Goal: Obtain resource: Obtain resource

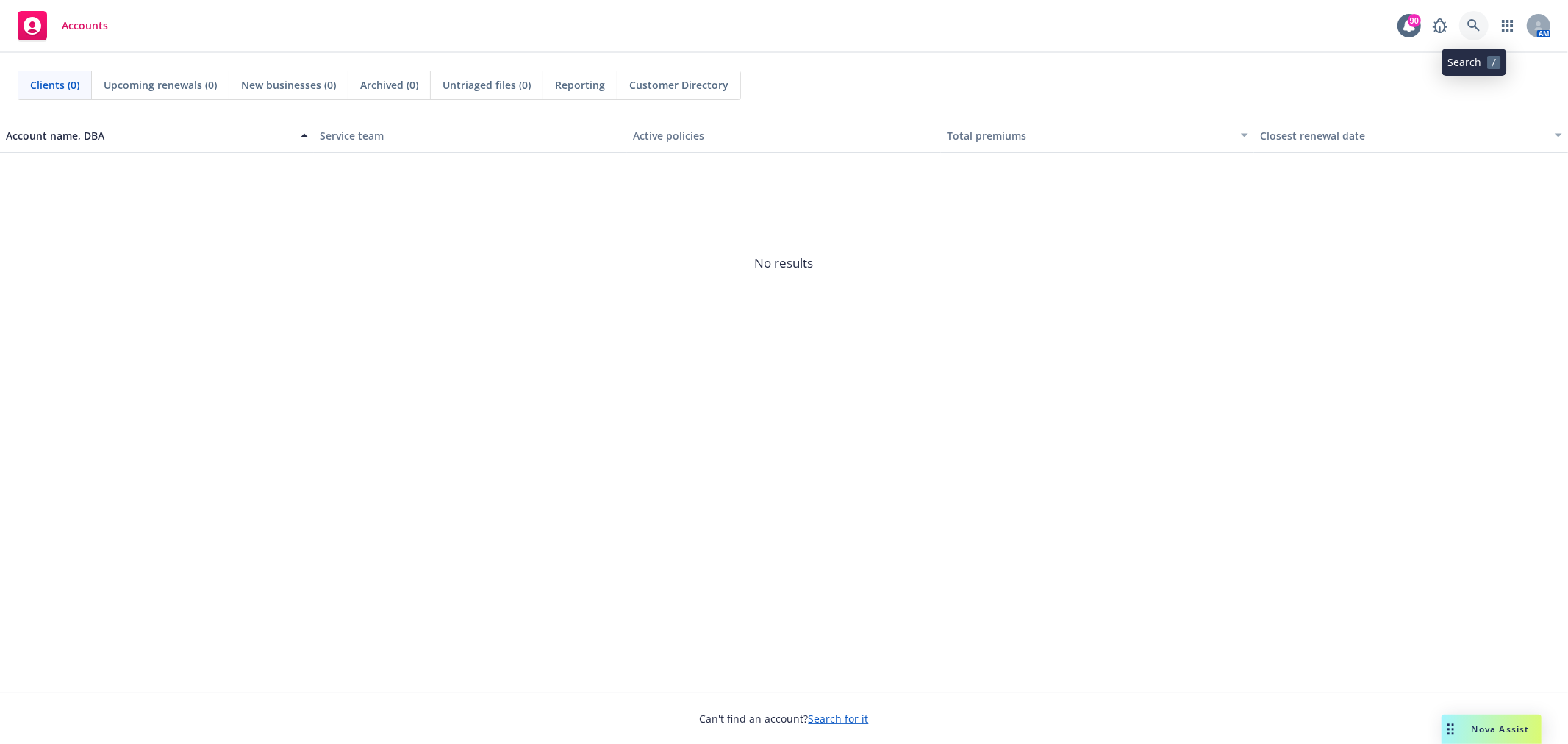
click at [1479, 21] on icon at bounding box center [1474, 25] width 14 height 14
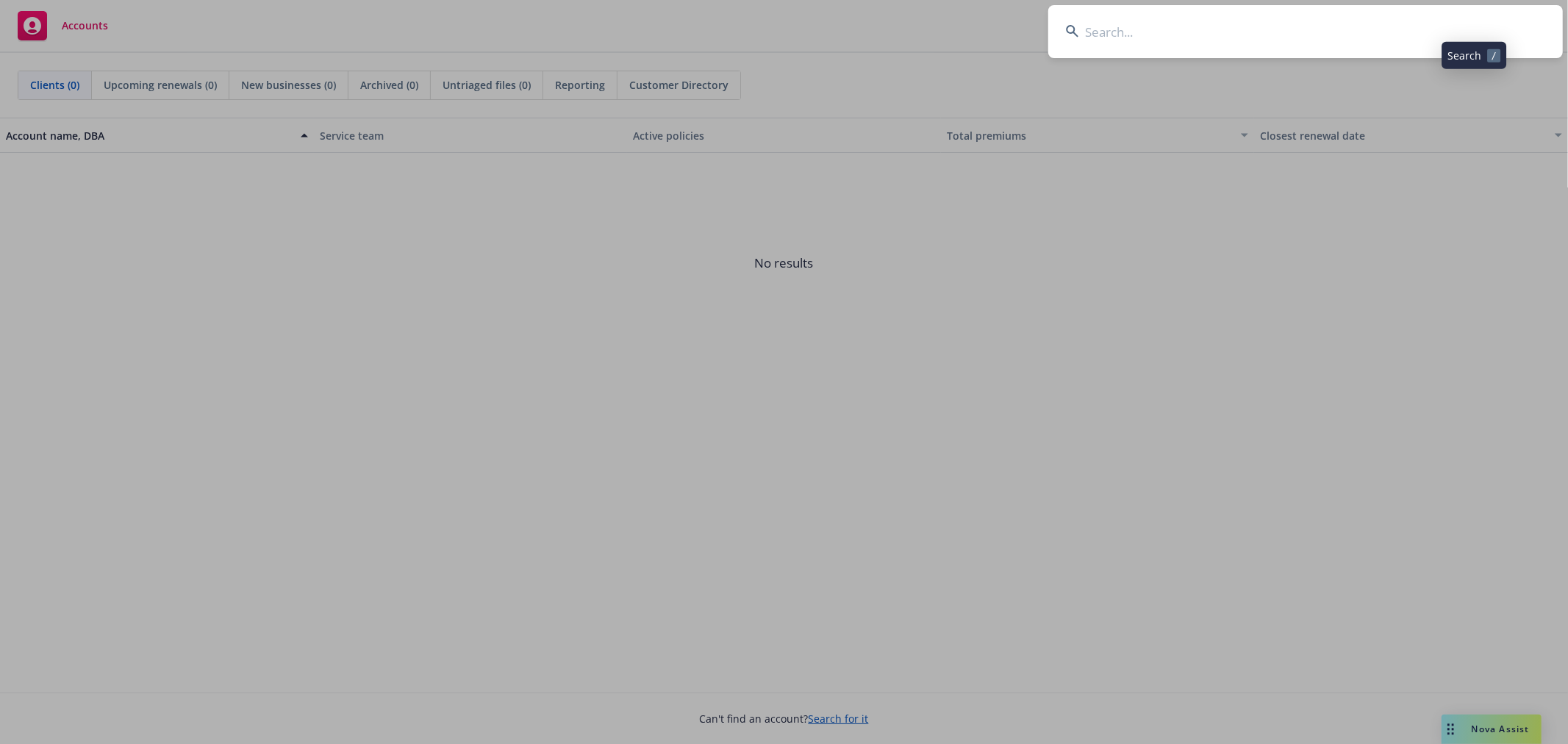
click at [1429, 30] on input at bounding box center [1305, 32] width 515 height 53
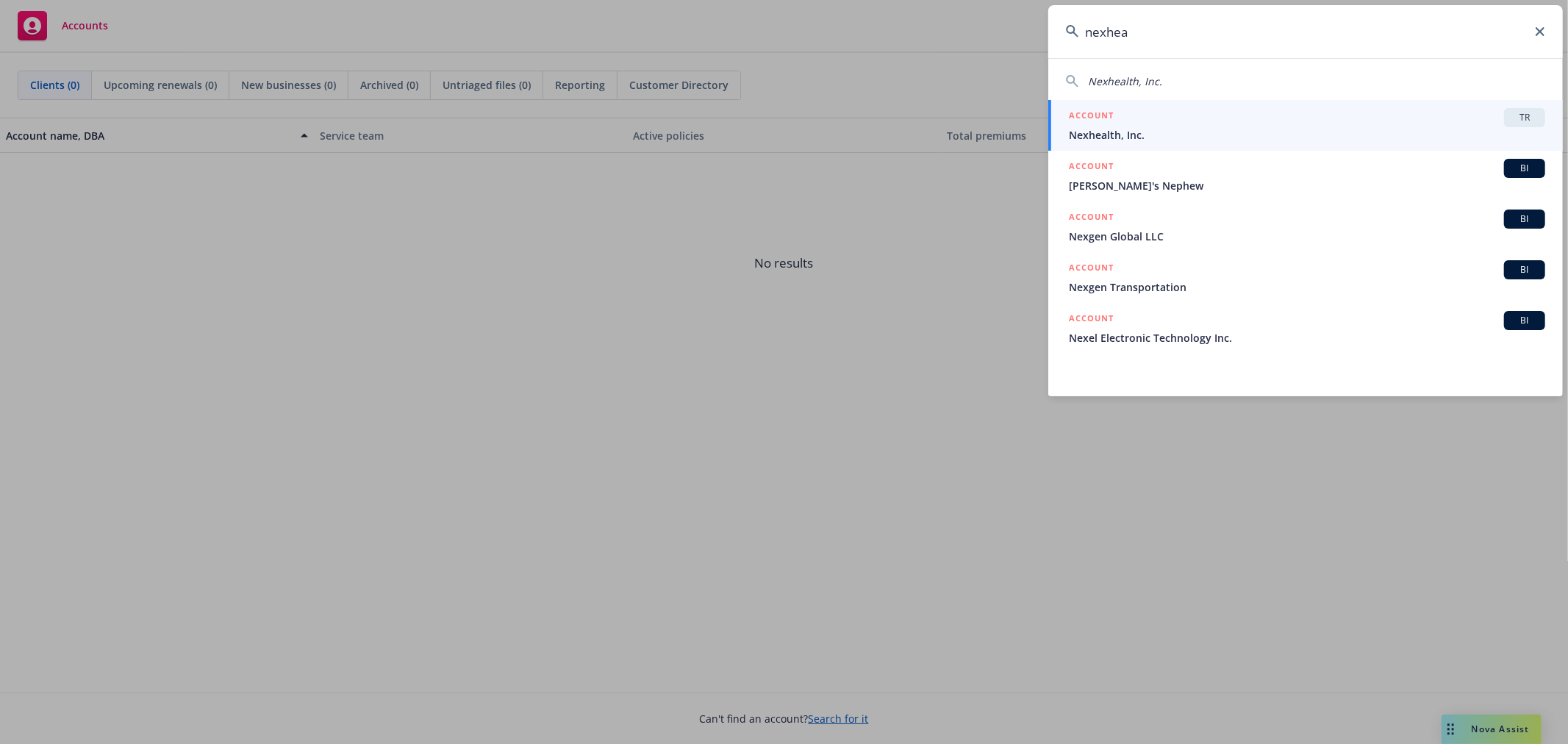
type input "nexhea"
click at [1520, 111] on span "TR" at bounding box center [1525, 118] width 29 height 14
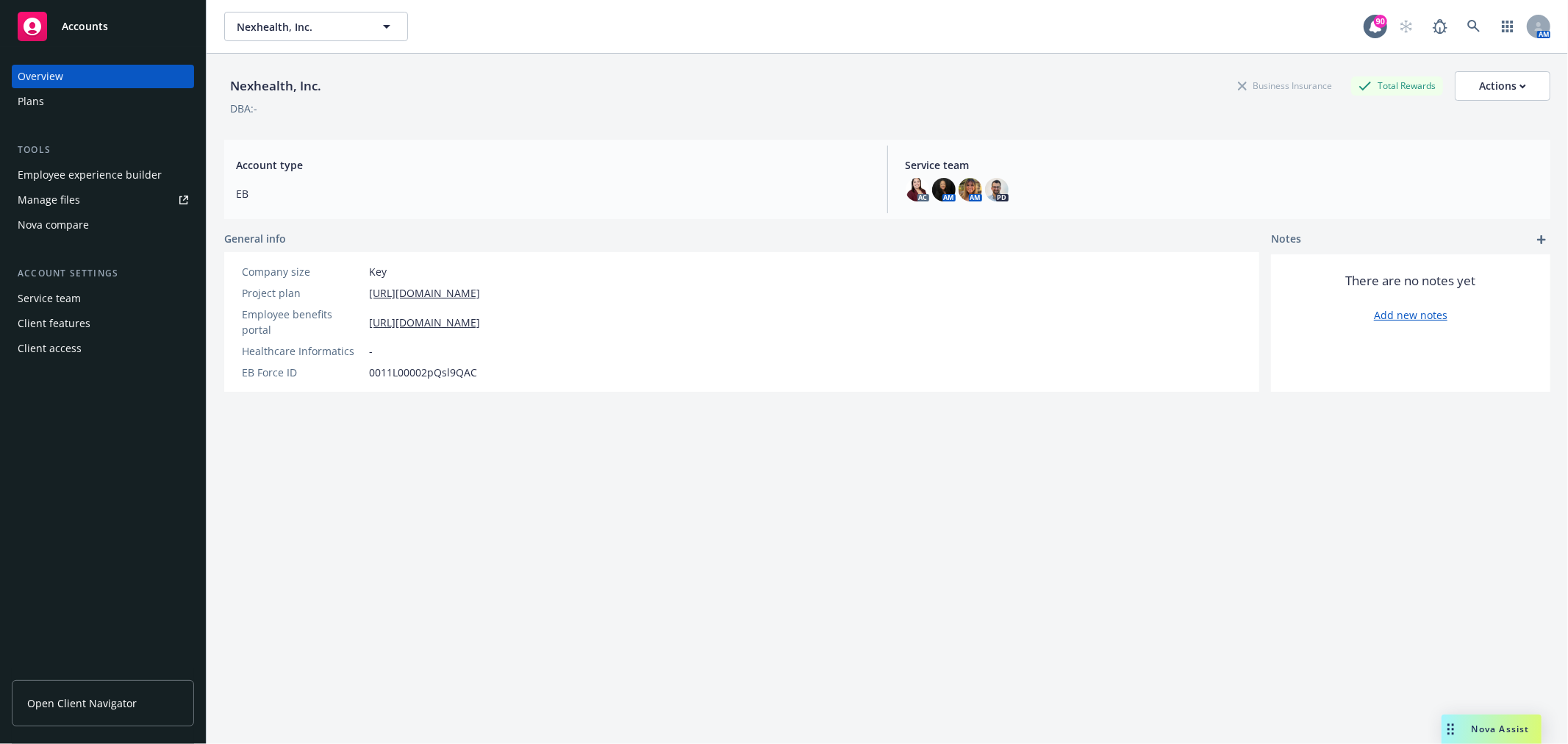
click at [115, 172] on div "Employee experience builder" at bounding box center [89, 175] width 144 height 24
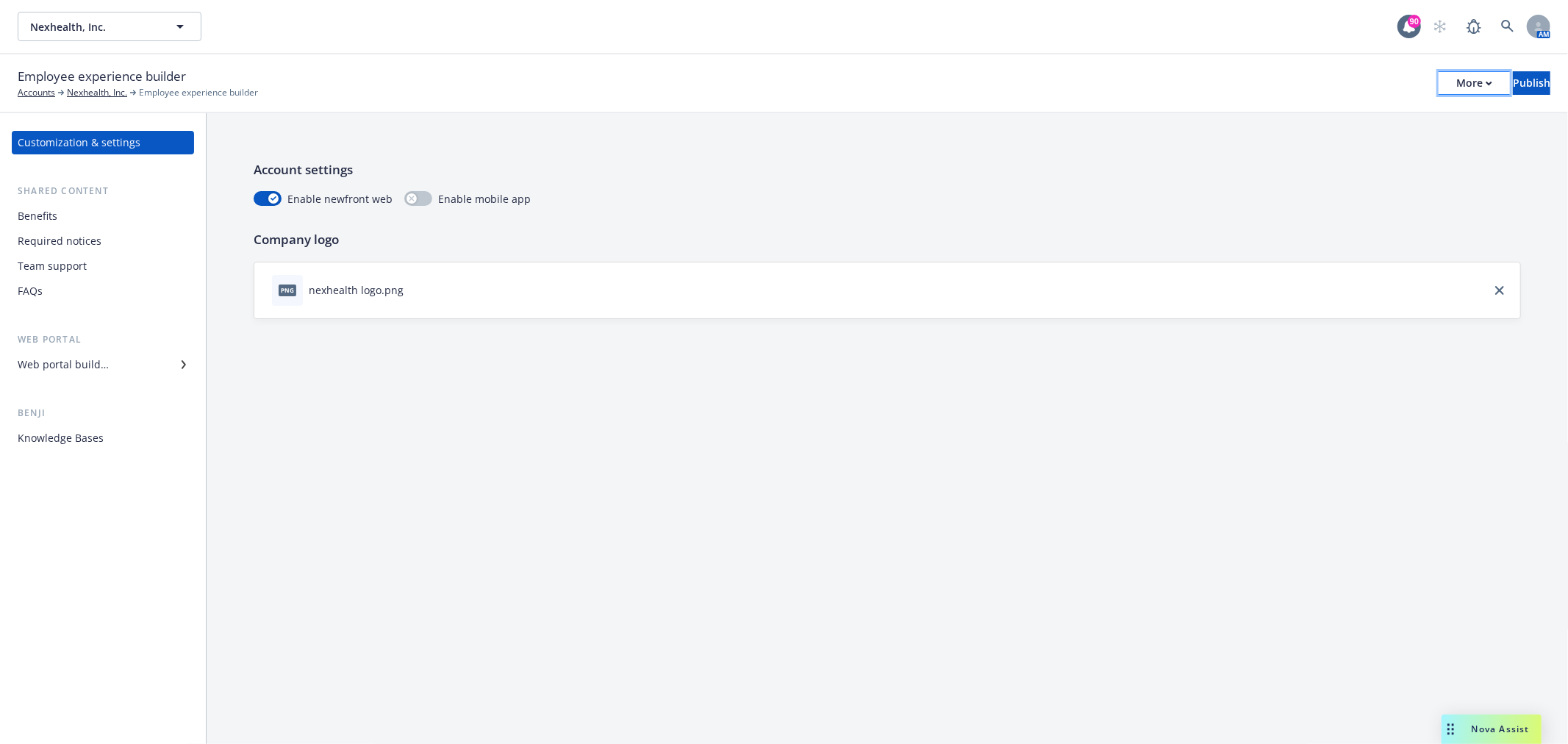
click at [1456, 74] on div "More" at bounding box center [1474, 83] width 36 height 22
click at [1362, 121] on link "Copy preview link" at bounding box center [1353, 116] width 217 height 29
